Goal: Task Accomplishment & Management: Manage account settings

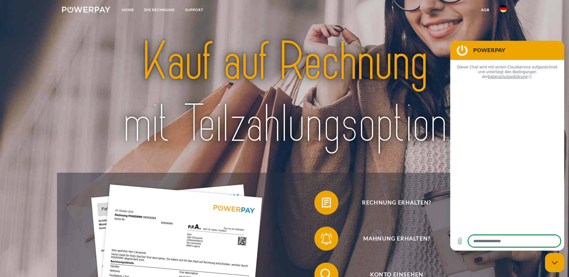
type textarea "*"
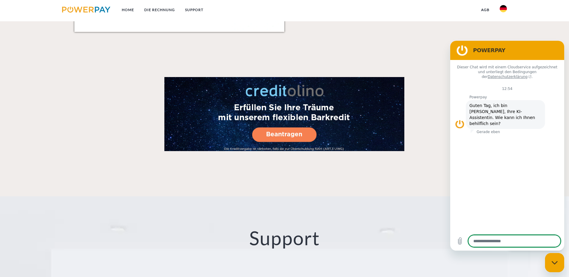
scroll to position [1049, 0]
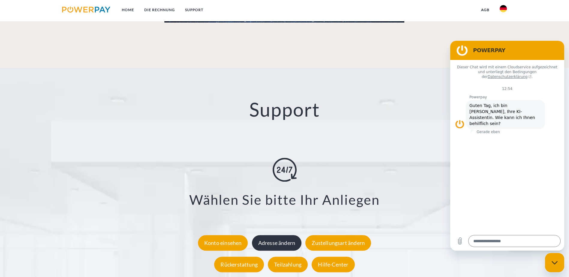
click at [275, 235] on div "Adresse ändern" at bounding box center [277, 243] width 50 height 16
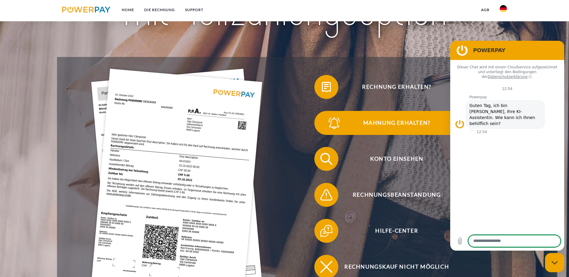
scroll to position [150, 0]
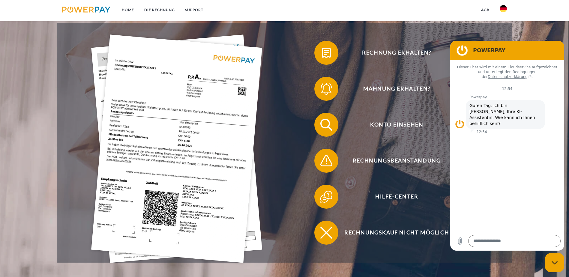
click at [464, 49] on figure at bounding box center [462, 50] width 12 height 12
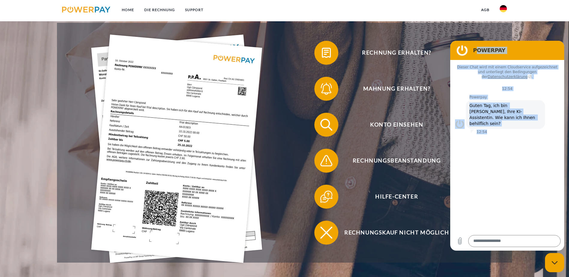
drag, startPoint x: 477, startPoint y: 51, endPoint x: 521, endPoint y: 119, distance: 80.8
click at [521, 119] on div "POWERPAY Dieser Chat wird mit einem Cloudservice aufgezeichnet und unterliegt d…" at bounding box center [507, 146] width 114 height 210
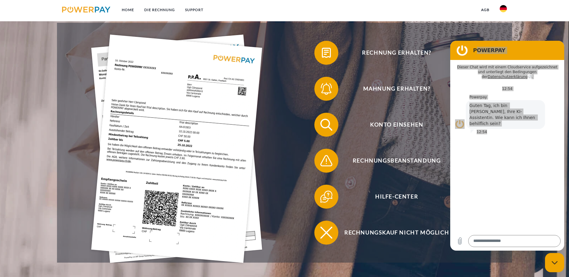
click at [472, 32] on div "Rechnung erhalten? Mahnung erhalten? Konto einsehen" at bounding box center [284, 143] width 455 height 240
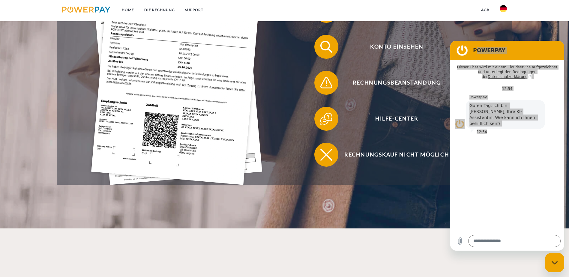
scroll to position [180, 0]
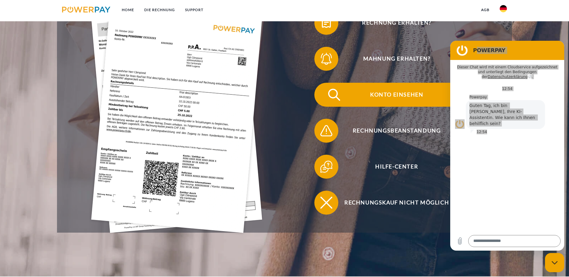
click at [323, 83] on span "Konto einsehen" at bounding box center [396, 95] width 147 height 24
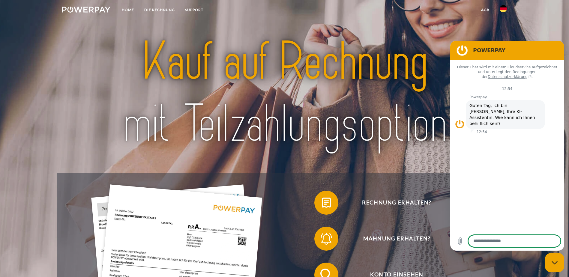
click at [84, 8] on img at bounding box center [86, 10] width 48 height 6
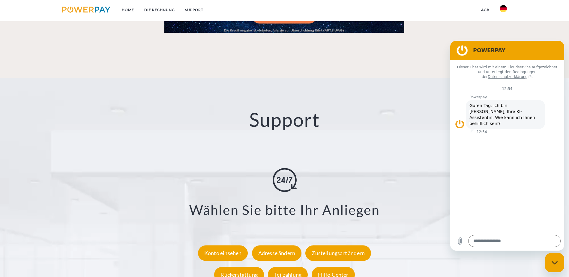
scroll to position [1049, 0]
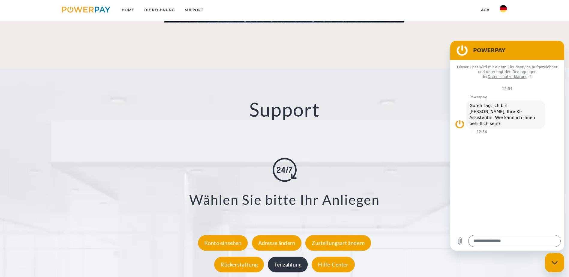
click at [289, 257] on div "Teilzahlung" at bounding box center [288, 265] width 40 height 16
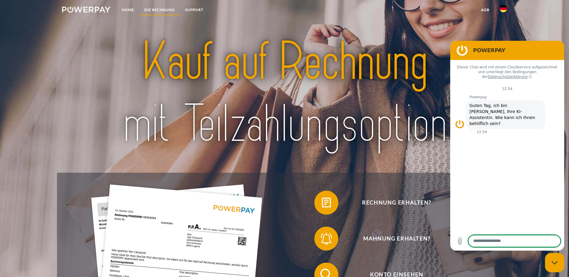
click at [153, 9] on link "DIE RECHNUNG" at bounding box center [159, 9] width 41 height 11
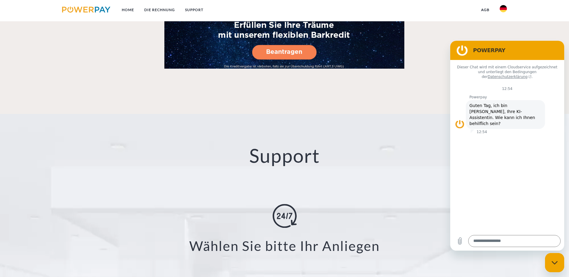
scroll to position [1109, 0]
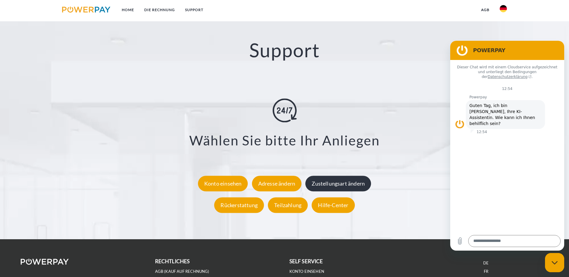
click at [358, 176] on div "Zustellungsart ändern" at bounding box center [338, 184] width 66 height 16
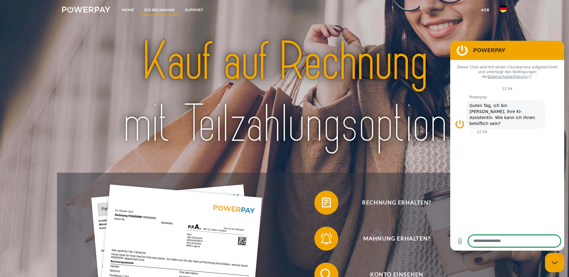
click at [163, 6] on link "DIE RECHNUNG" at bounding box center [159, 9] width 41 height 11
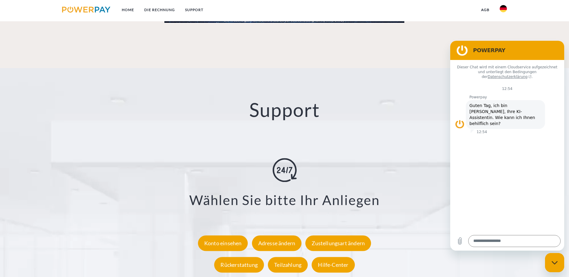
scroll to position [1051, 0]
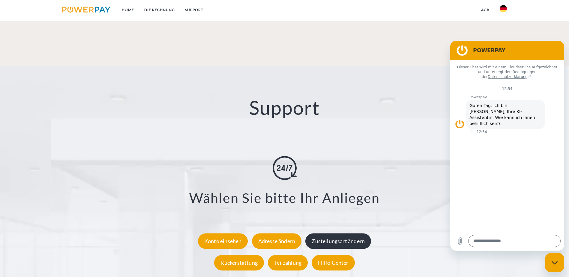
click at [320, 233] on div "Zustellungsart ändern" at bounding box center [338, 241] width 66 height 16
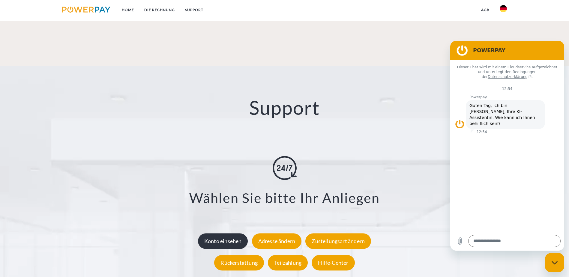
click at [219, 233] on div "Konto einsehen" at bounding box center [223, 241] width 50 height 16
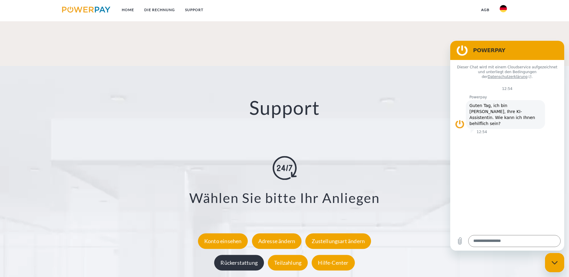
click at [247, 255] on div "Rückerstattung" at bounding box center [239, 263] width 50 height 16
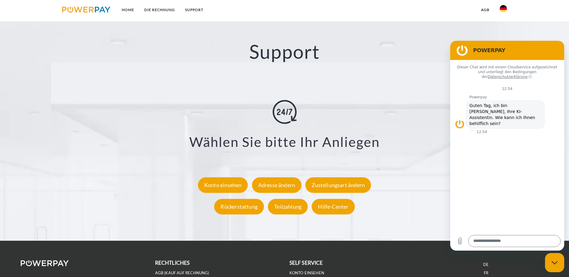
scroll to position [1109, 0]
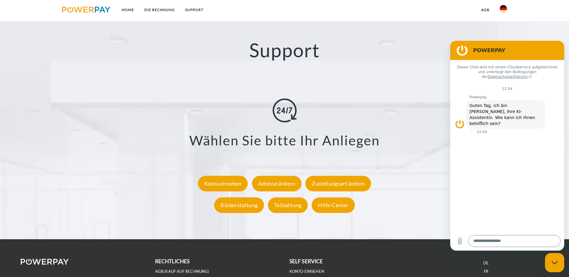
click at [302, 277] on link "Adresse ändern" at bounding box center [306, 279] width 35 height 5
